Goal: Information Seeking & Learning: Learn about a topic

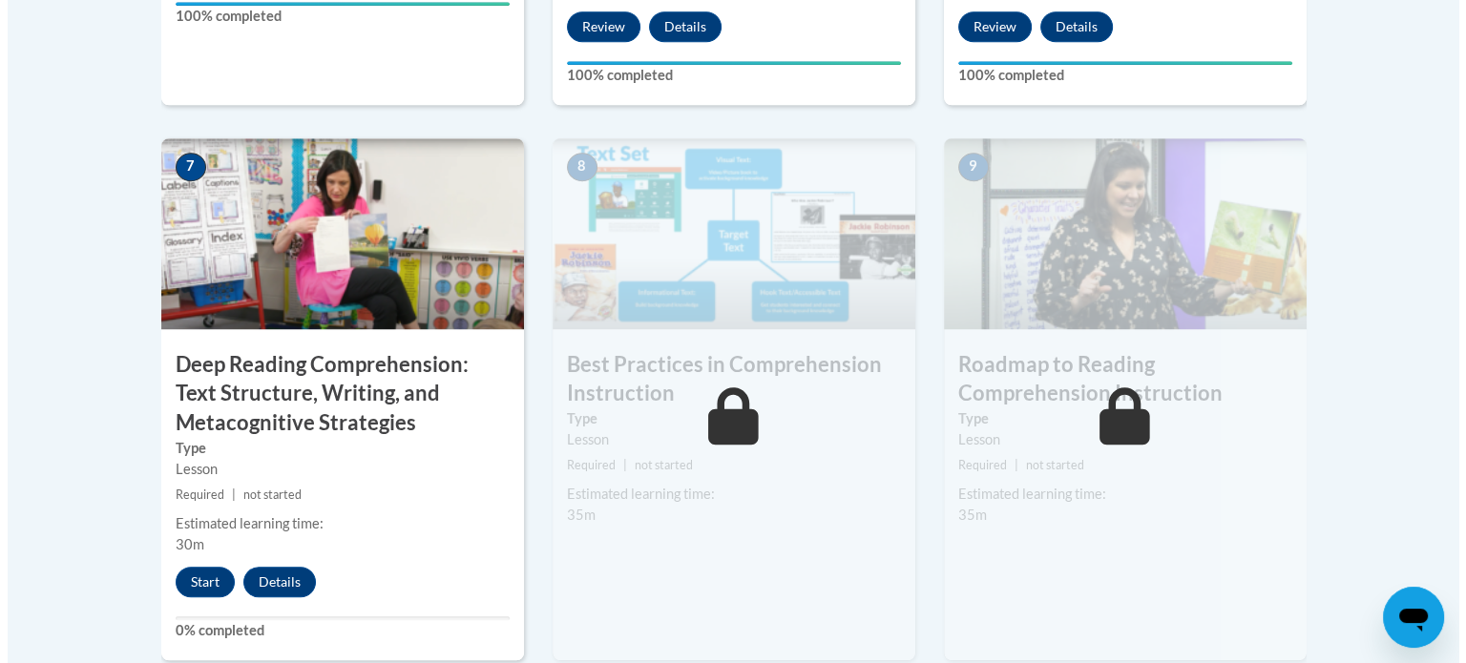
scroll to position [1560, 0]
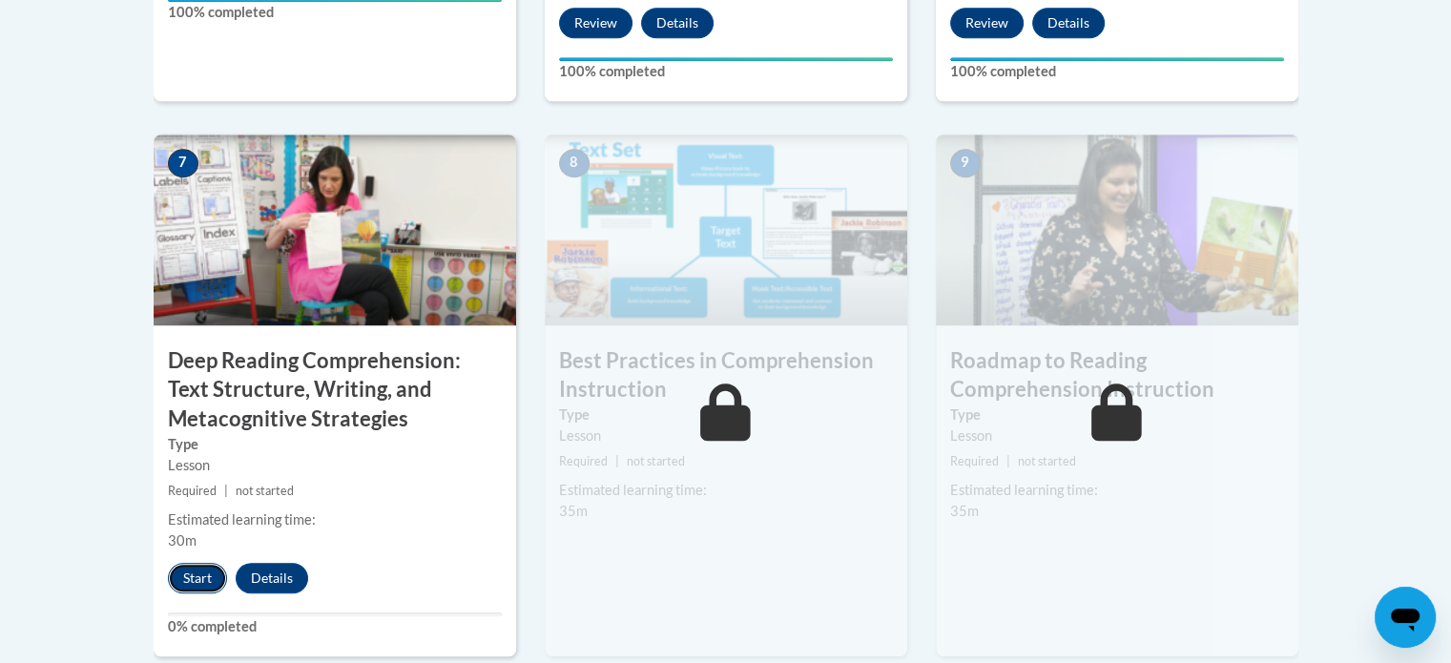
click at [189, 586] on button "Start" at bounding box center [197, 578] width 59 height 31
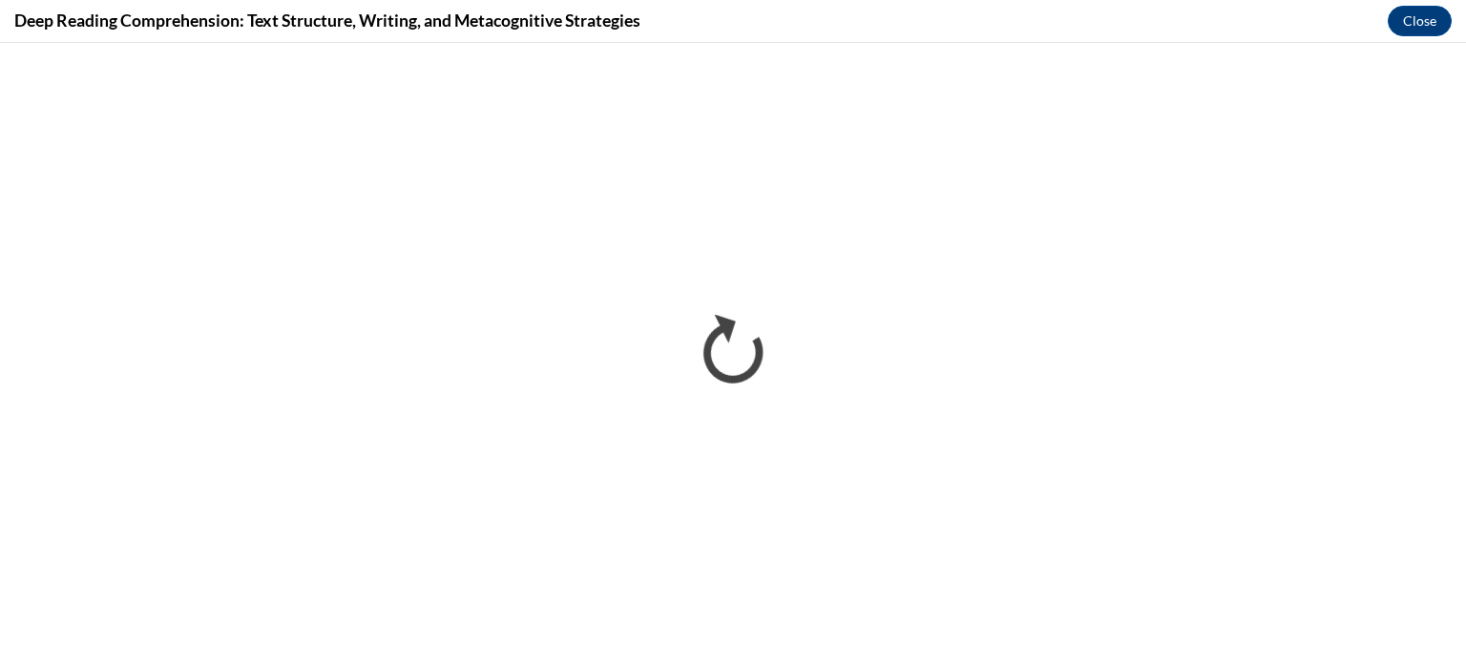
scroll to position [0, 0]
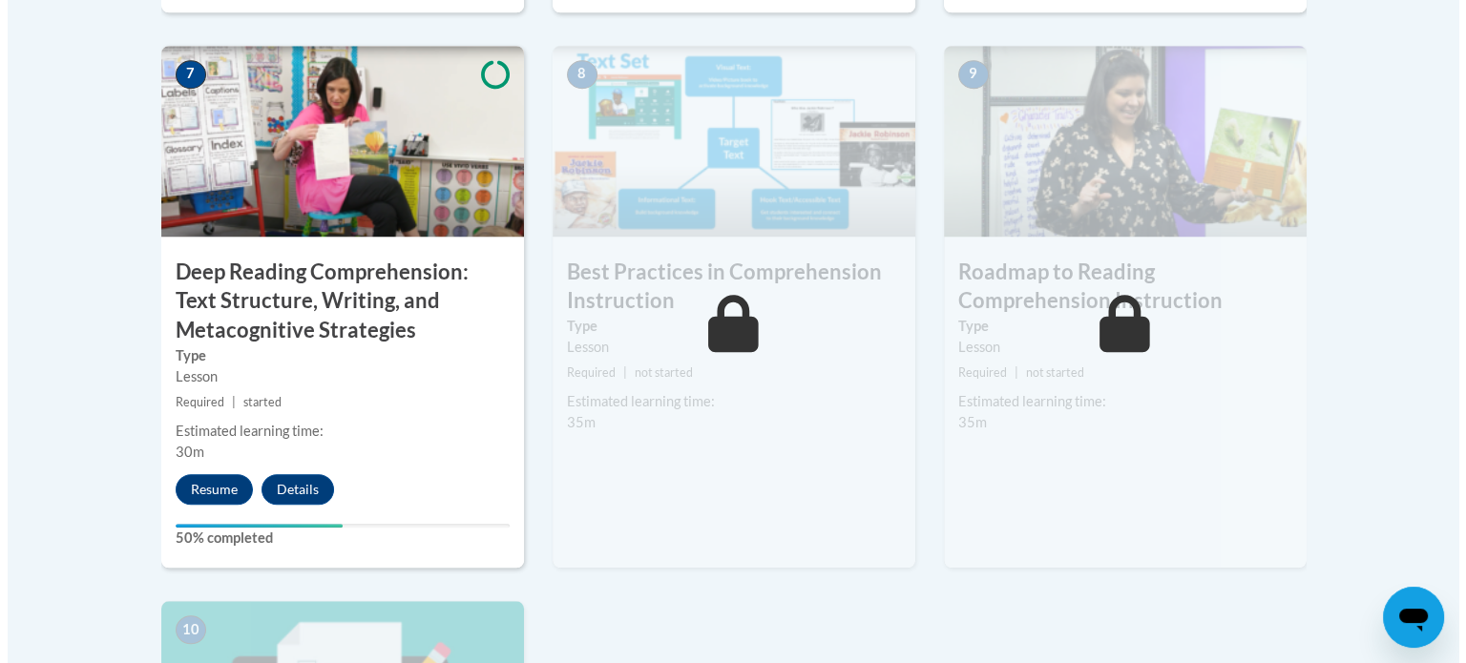
scroll to position [1645, 0]
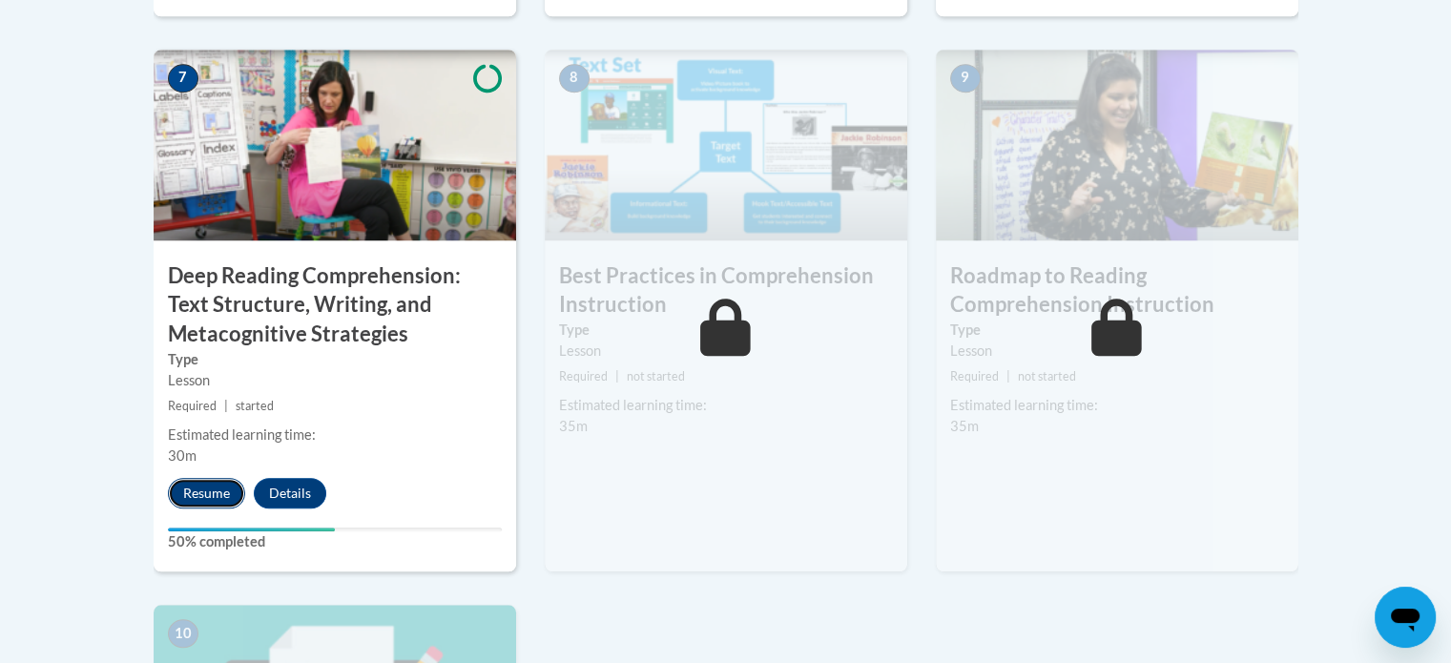
click at [221, 491] on button "Resume" at bounding box center [206, 493] width 77 height 31
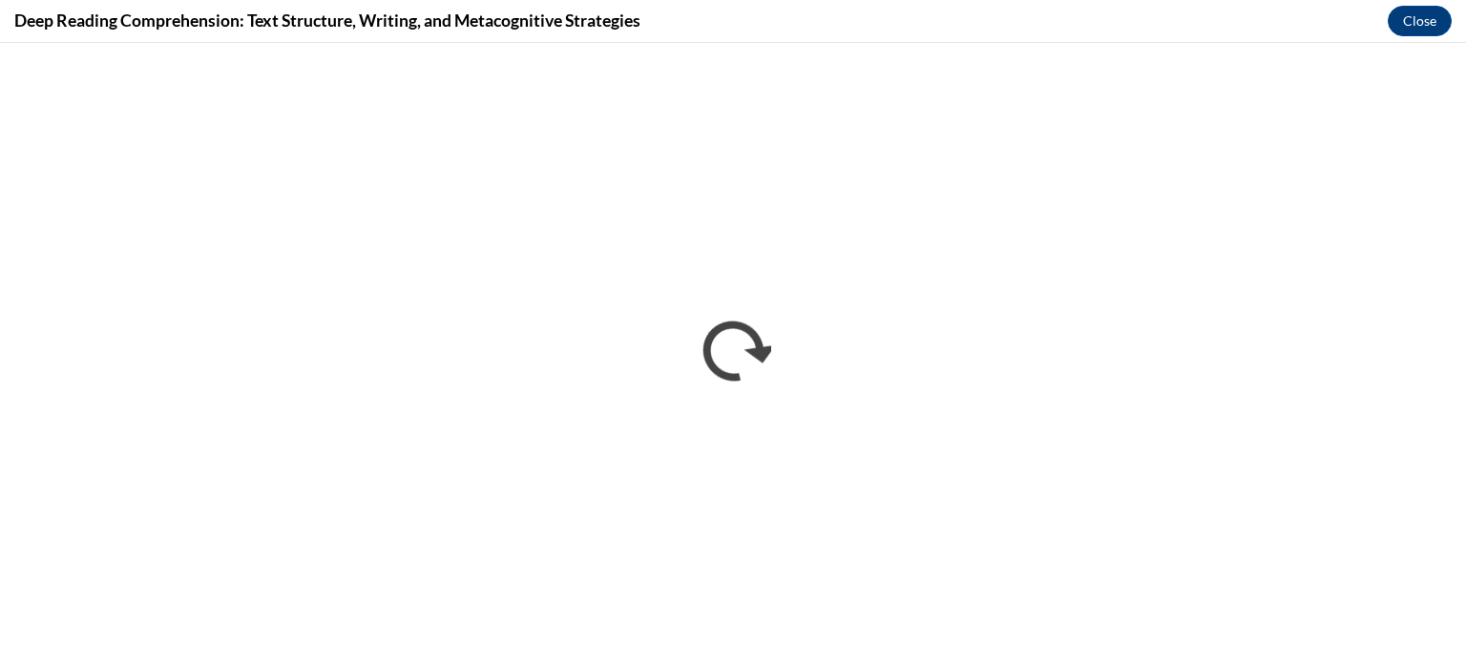
scroll to position [0, 0]
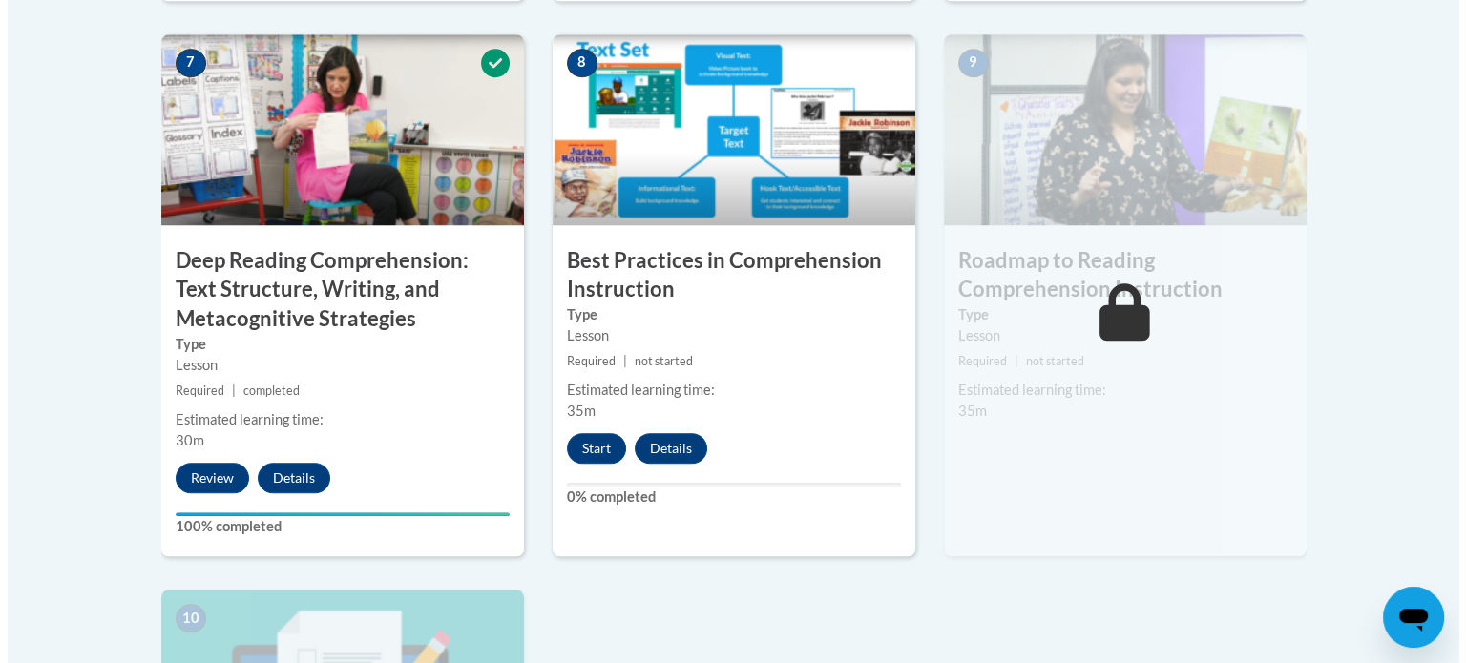
scroll to position [1634, 0]
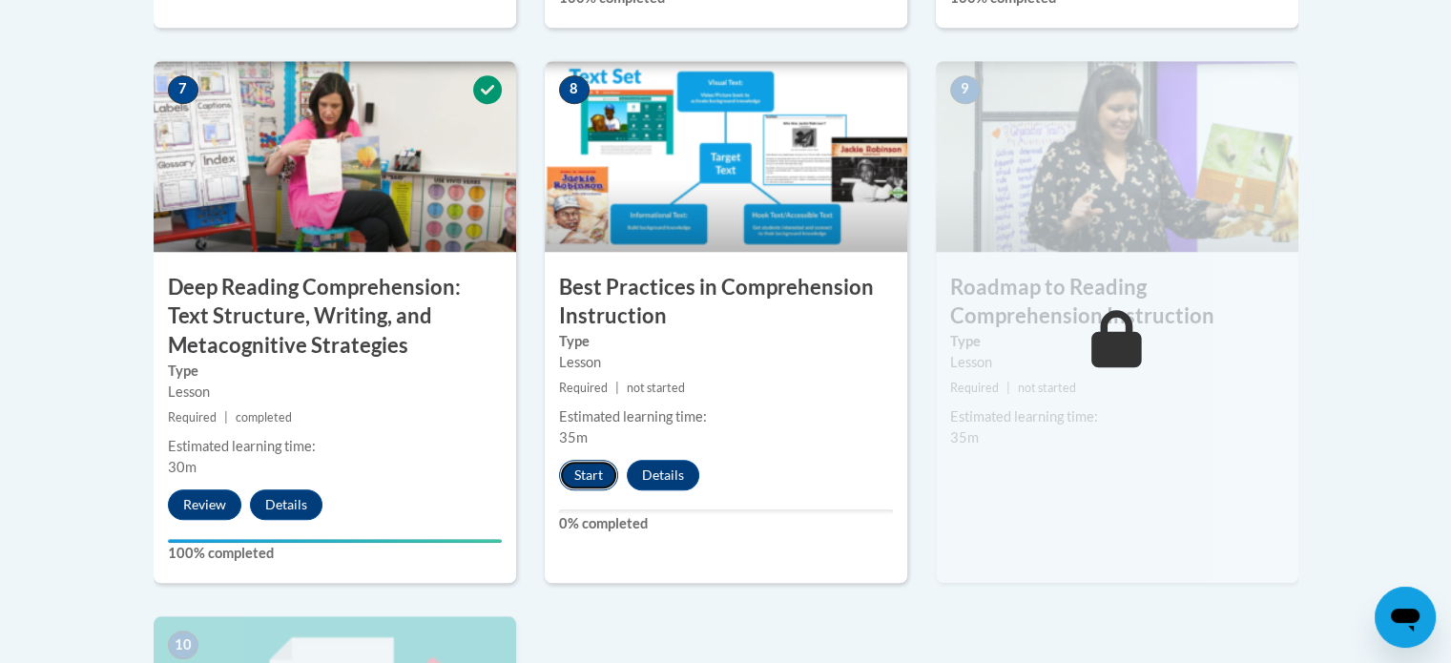
click at [593, 468] on button "Start" at bounding box center [588, 475] width 59 height 31
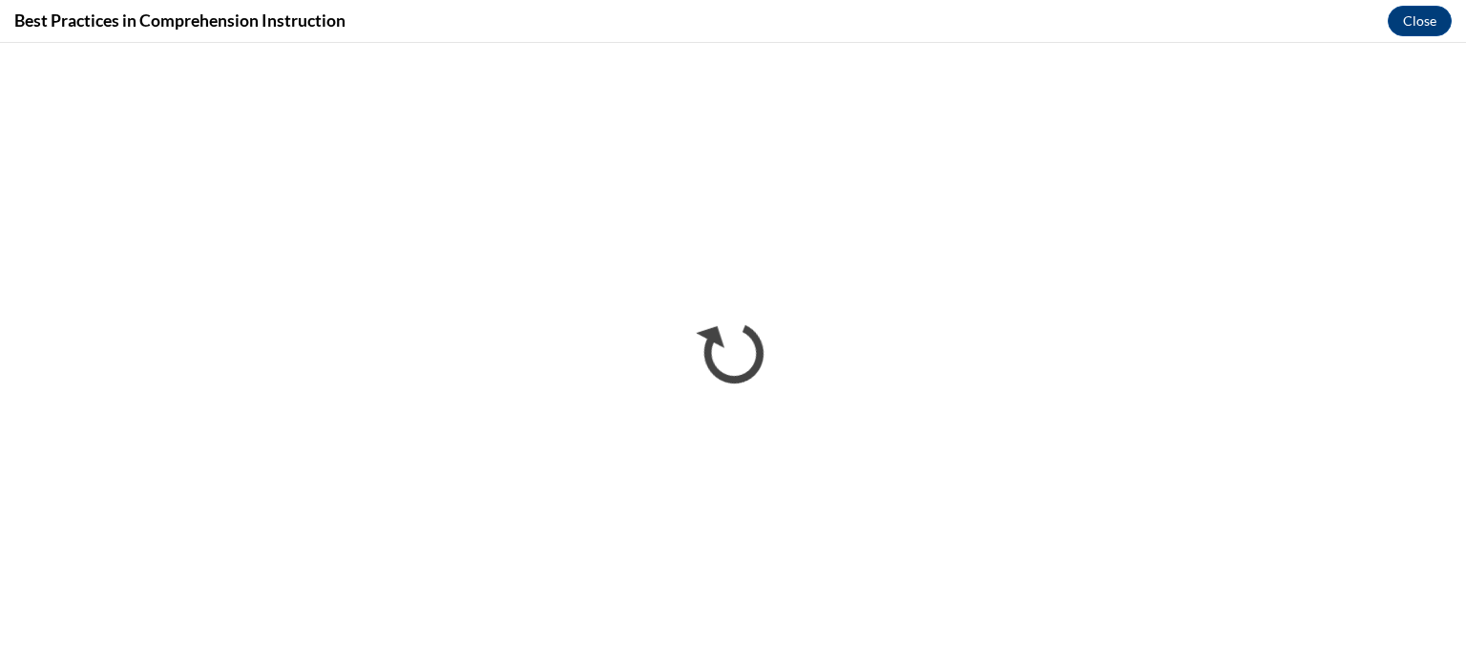
scroll to position [0, 0]
